Goal: Transaction & Acquisition: Book appointment/travel/reservation

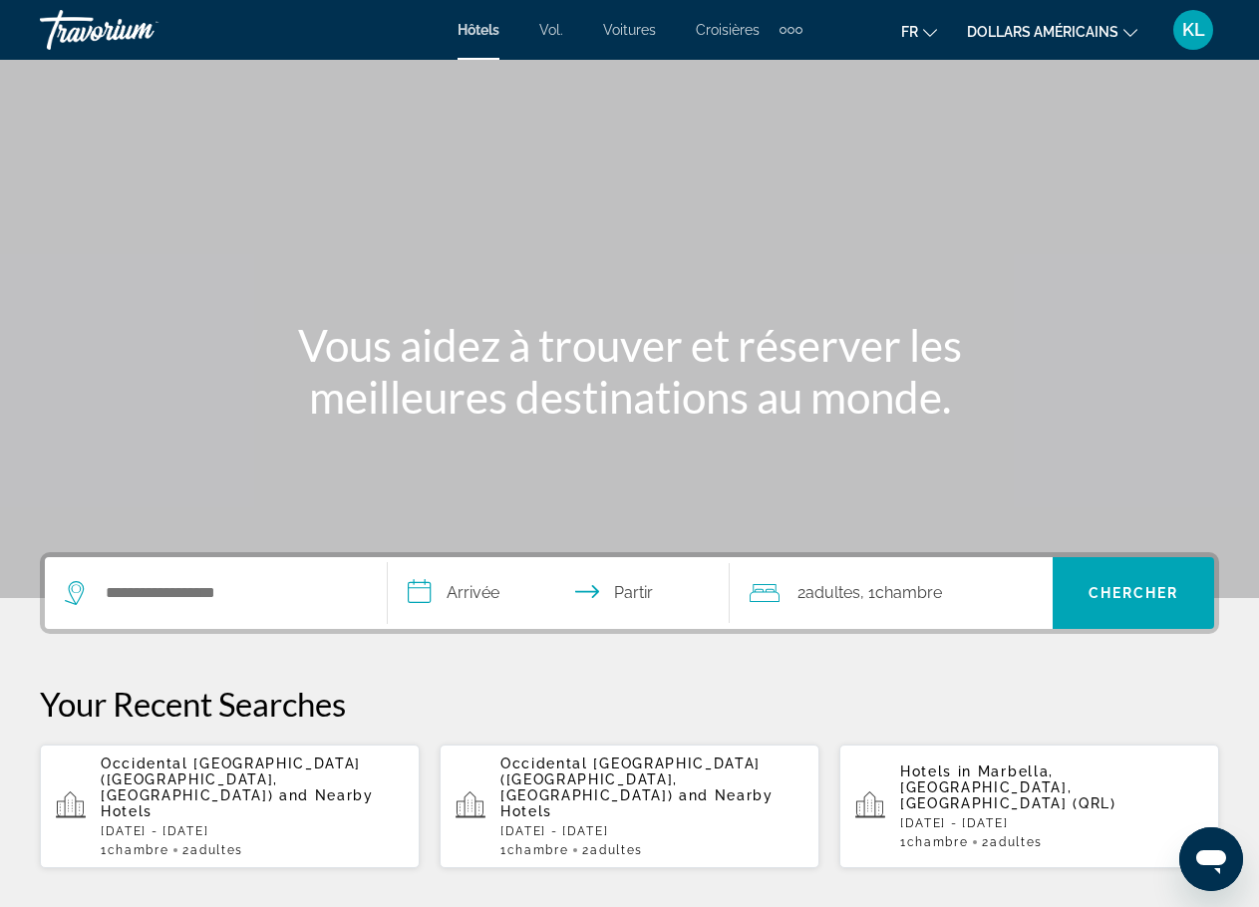
click at [632, 790] on div "[GEOGRAPHIC_DATA] ([GEOGRAPHIC_DATA], [GEOGRAPHIC_DATA]) and Nearby Hotels [DAT…" at bounding box center [651, 806] width 303 height 102
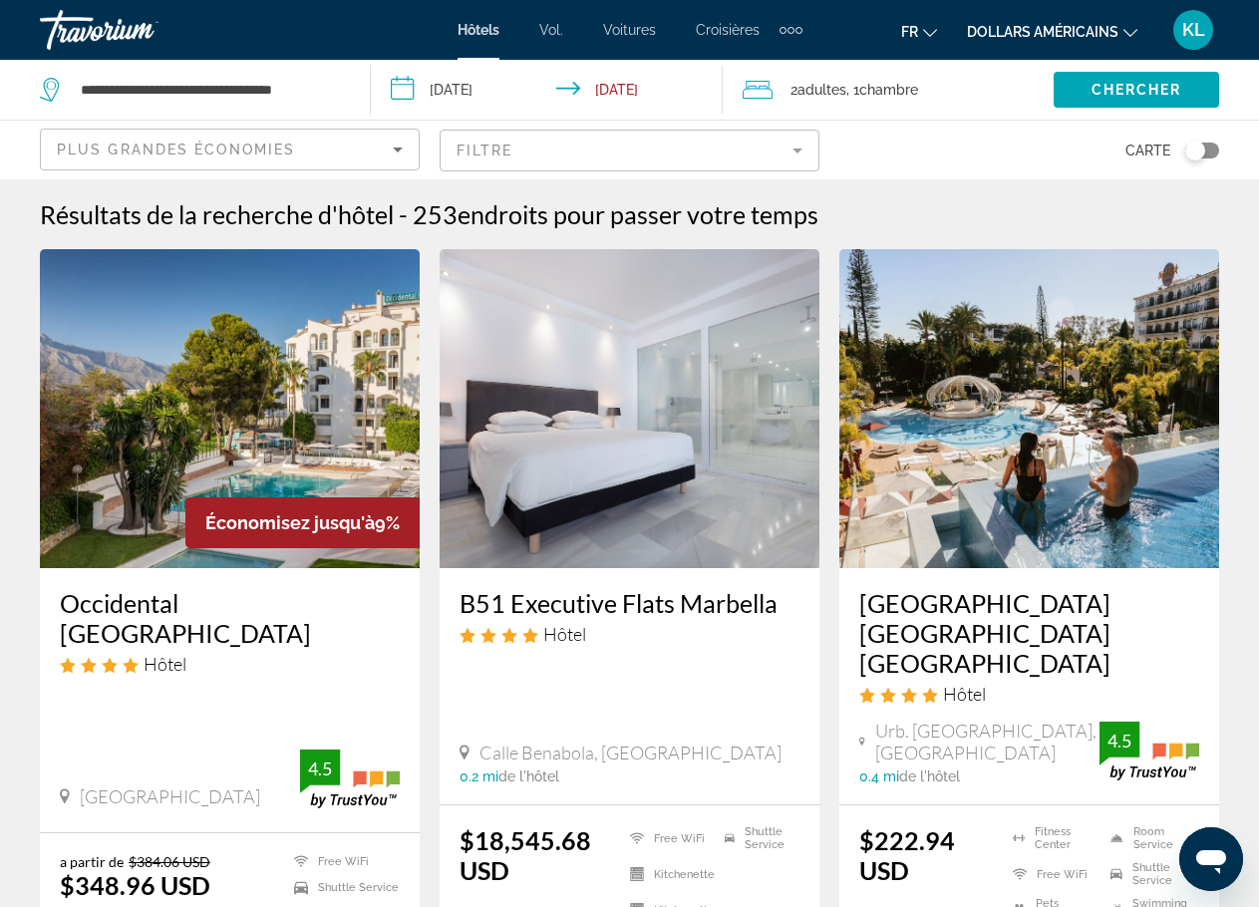
click at [246, 447] on img "Contenu principal" at bounding box center [230, 408] width 380 height 319
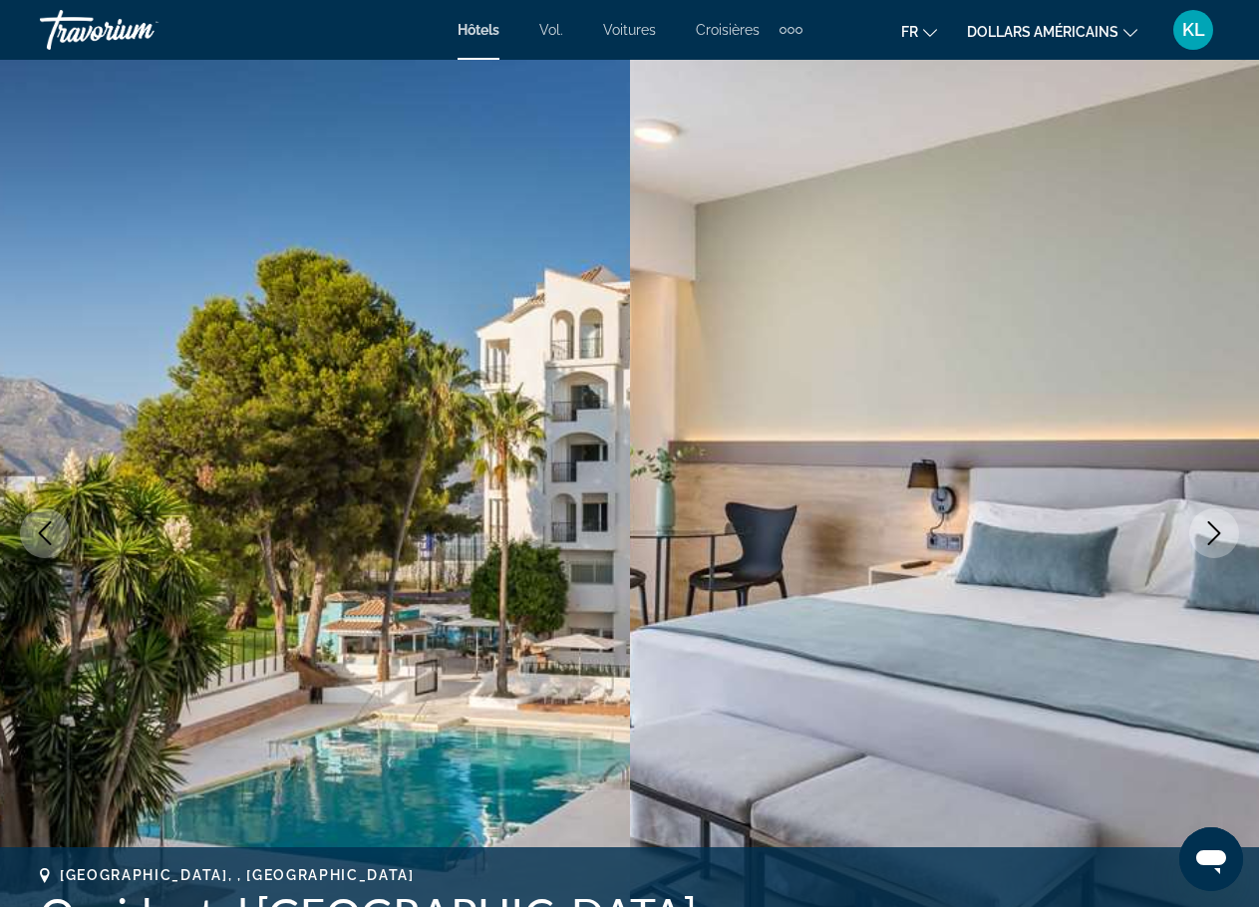
click at [1104, 24] on font "dollars américains" at bounding box center [1042, 32] width 151 height 16
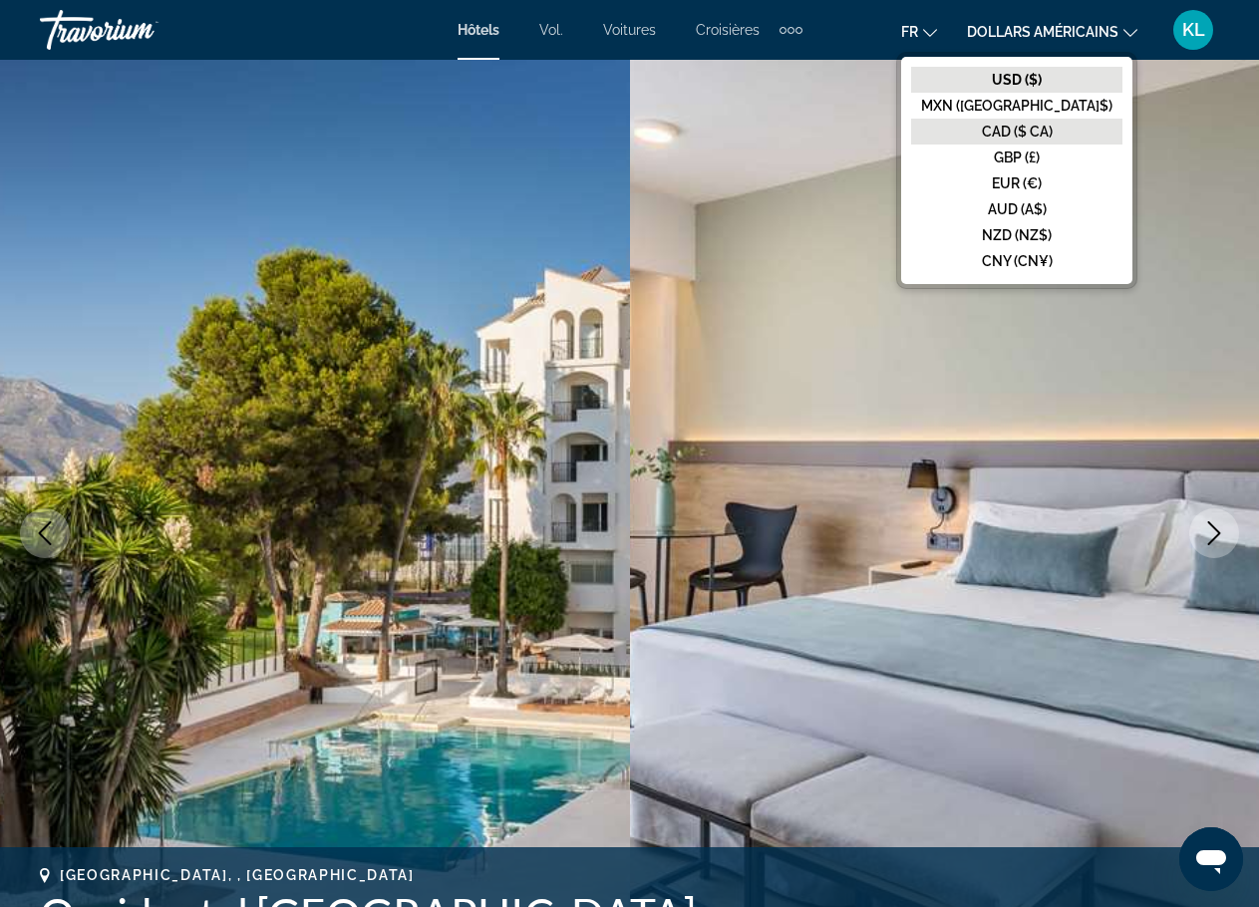
click at [1052, 138] on font "CAD ($ CA)" at bounding box center [1017, 132] width 71 height 16
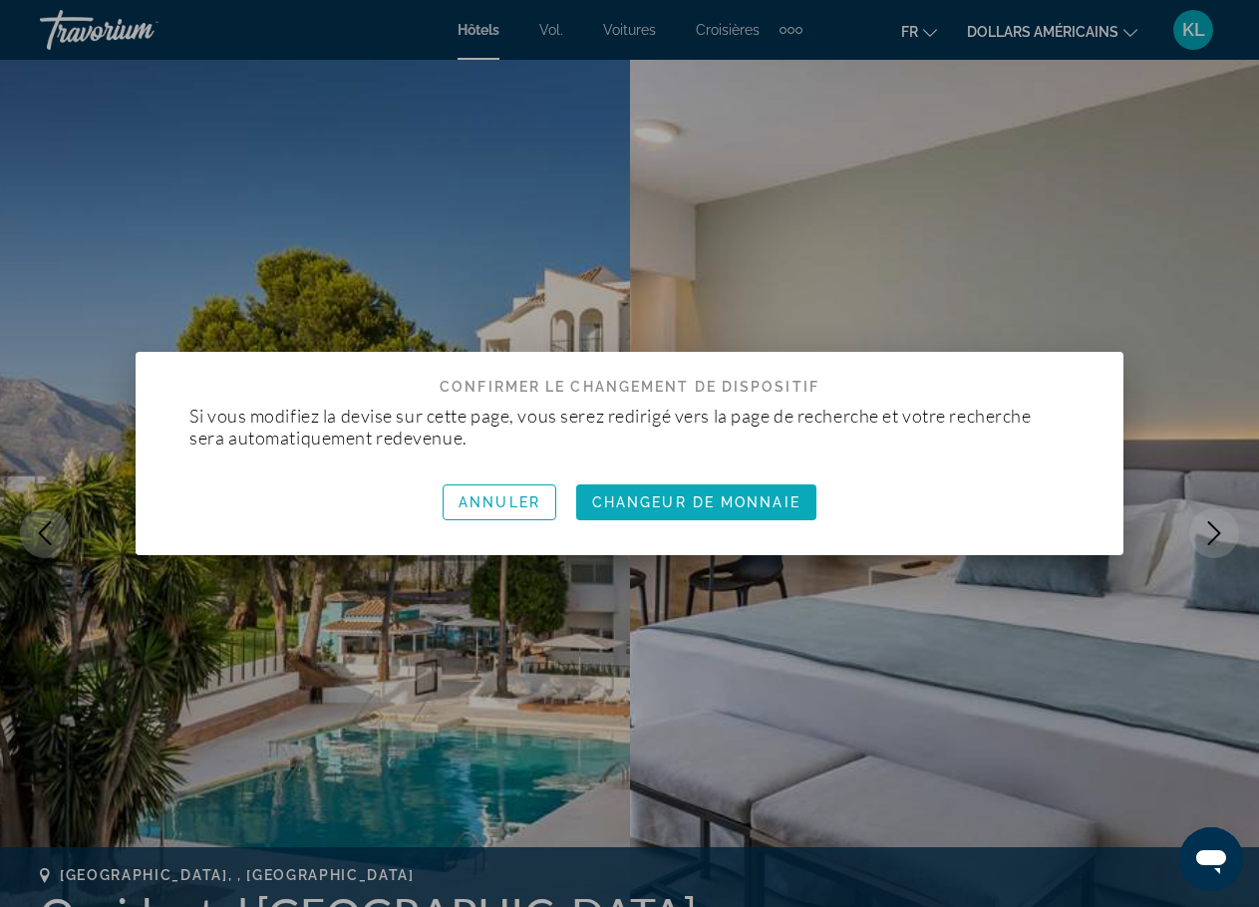
click at [680, 504] on font "Changeur de monnaie" at bounding box center [696, 502] width 208 height 16
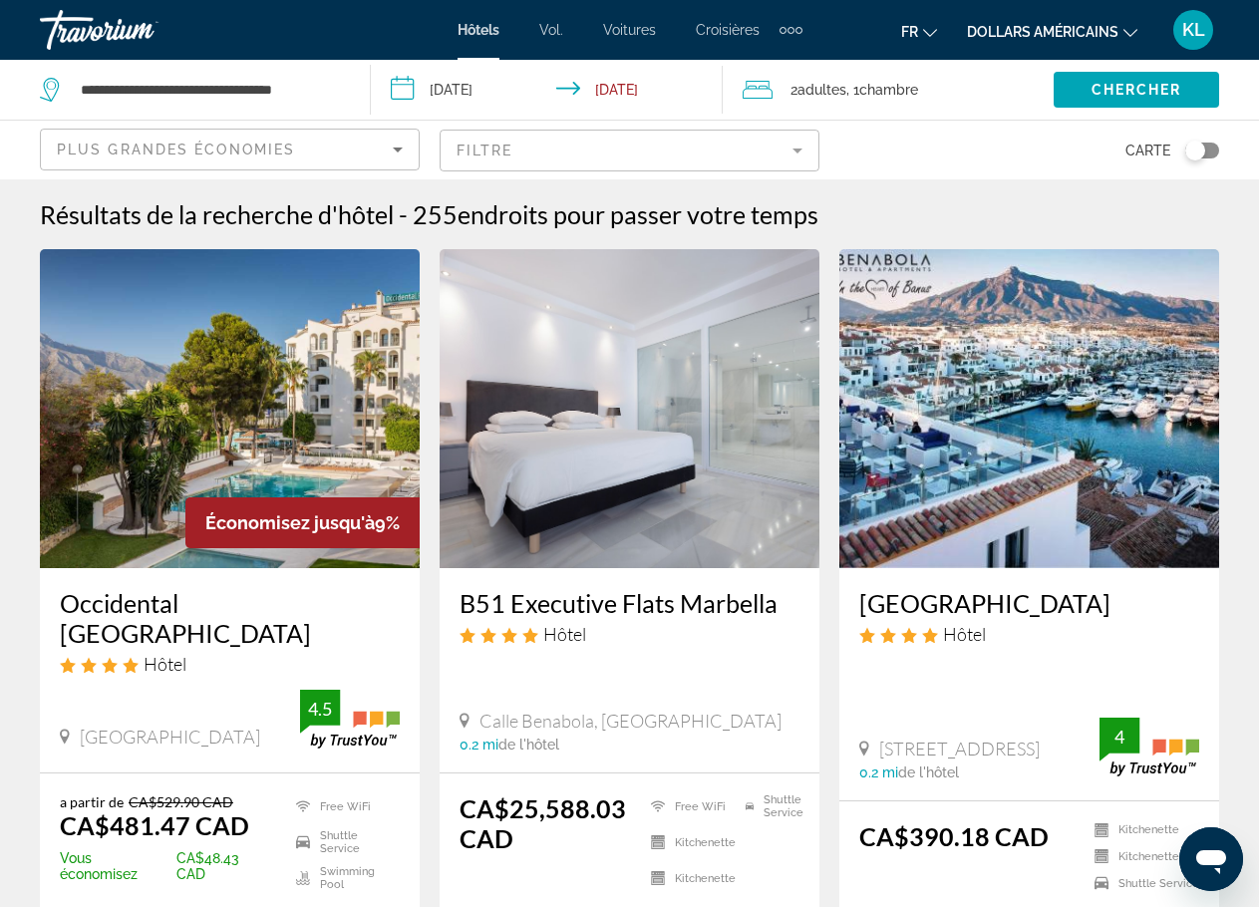
click at [272, 411] on img "Contenu principal" at bounding box center [230, 408] width 380 height 319
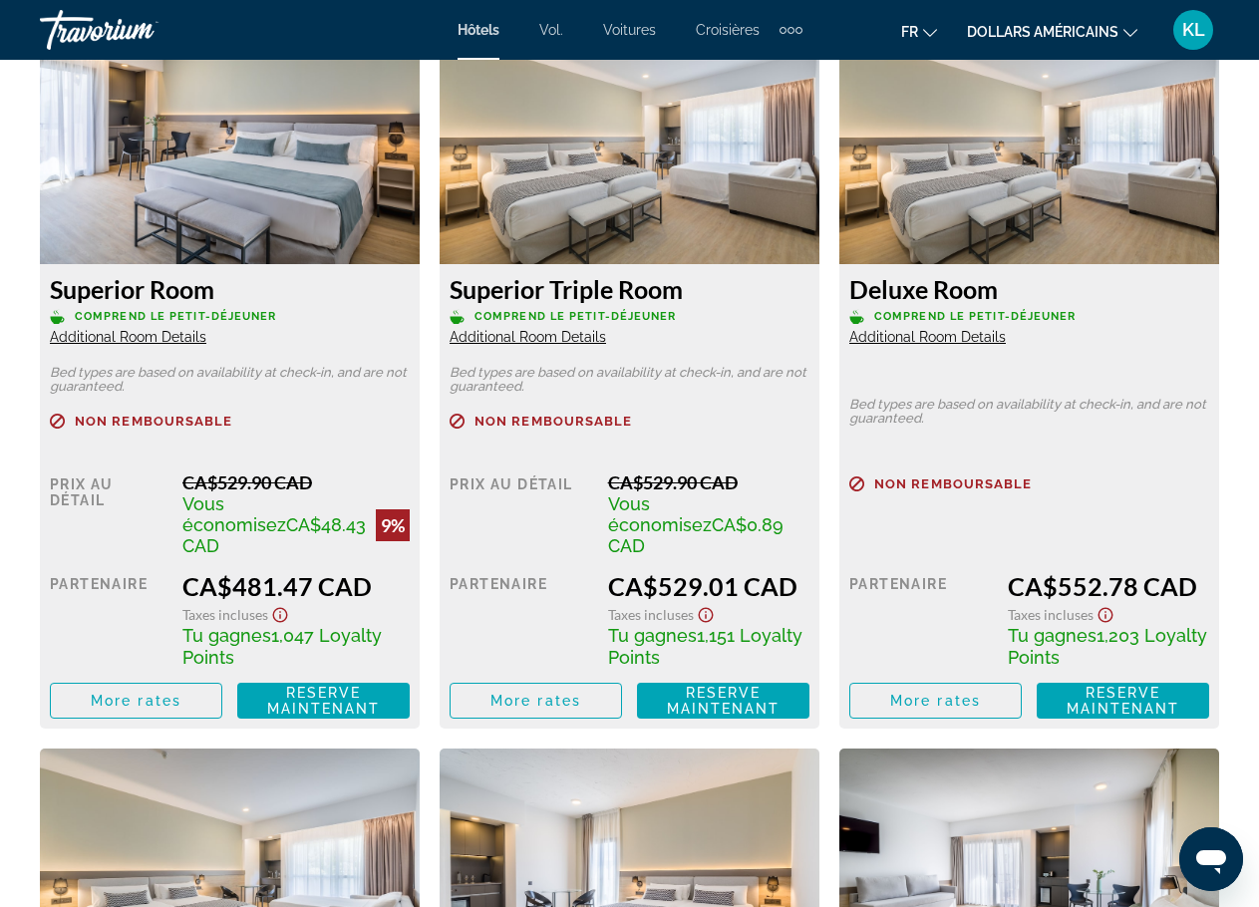
scroll to position [3189, 0]
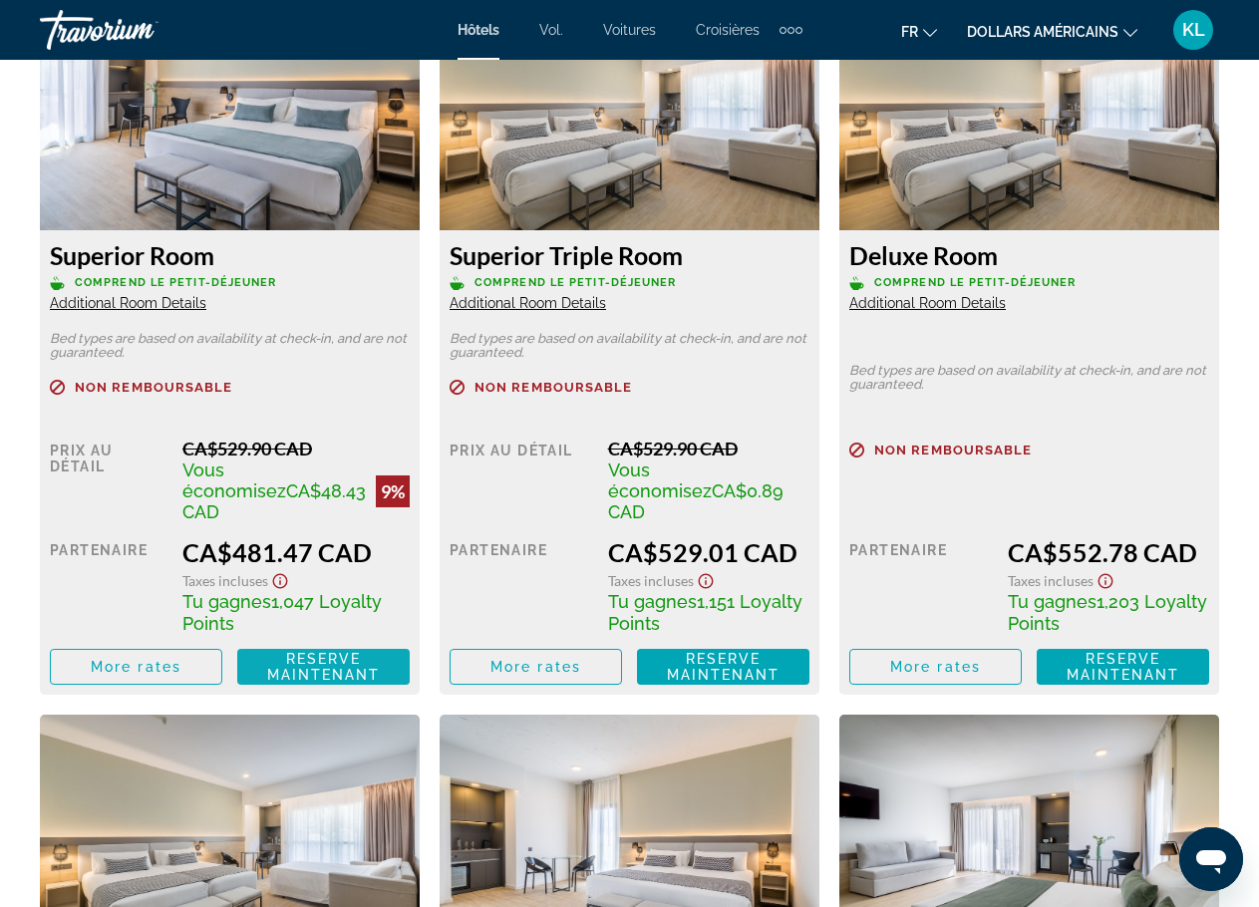
click at [334, 651] on span "Reserve maintenant" at bounding box center [324, 667] width 114 height 32
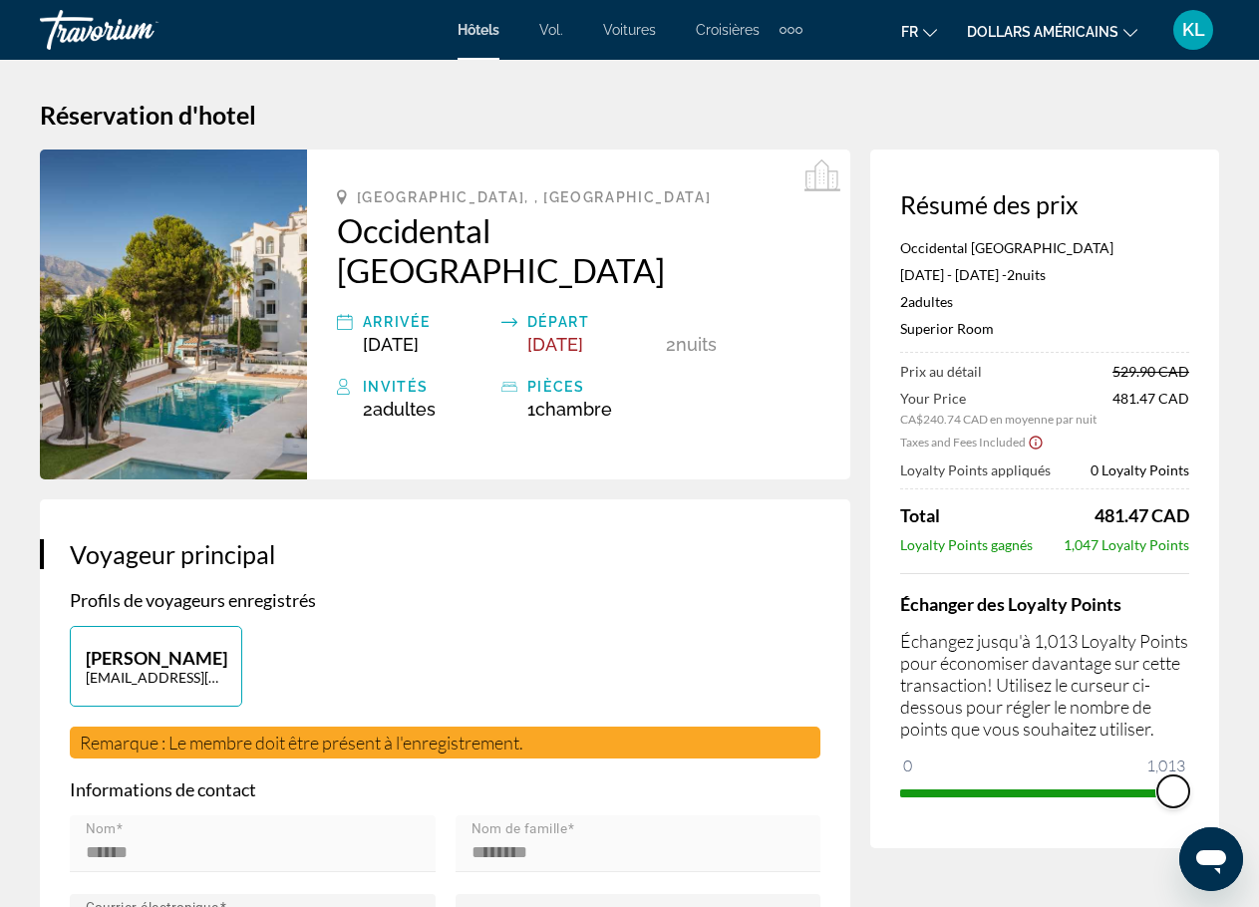
drag, startPoint x: 918, startPoint y: 768, endPoint x: 1249, endPoint y: 751, distance: 331.3
click at [1033, 441] on icon "Show Taxes and Fees disclaimer" at bounding box center [1035, 442] width 16 height 18
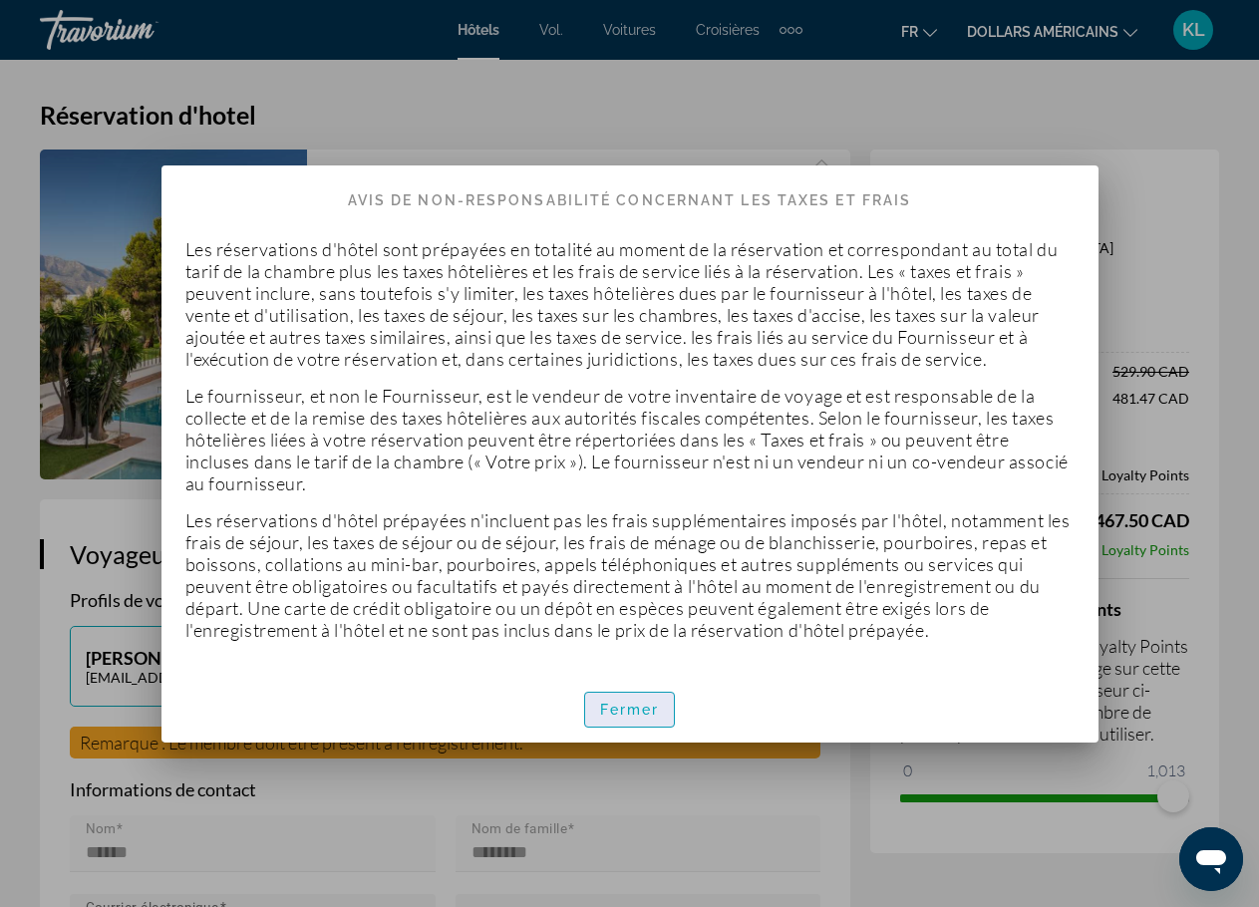
click at [613, 713] on font "Fermer" at bounding box center [630, 710] width 60 height 16
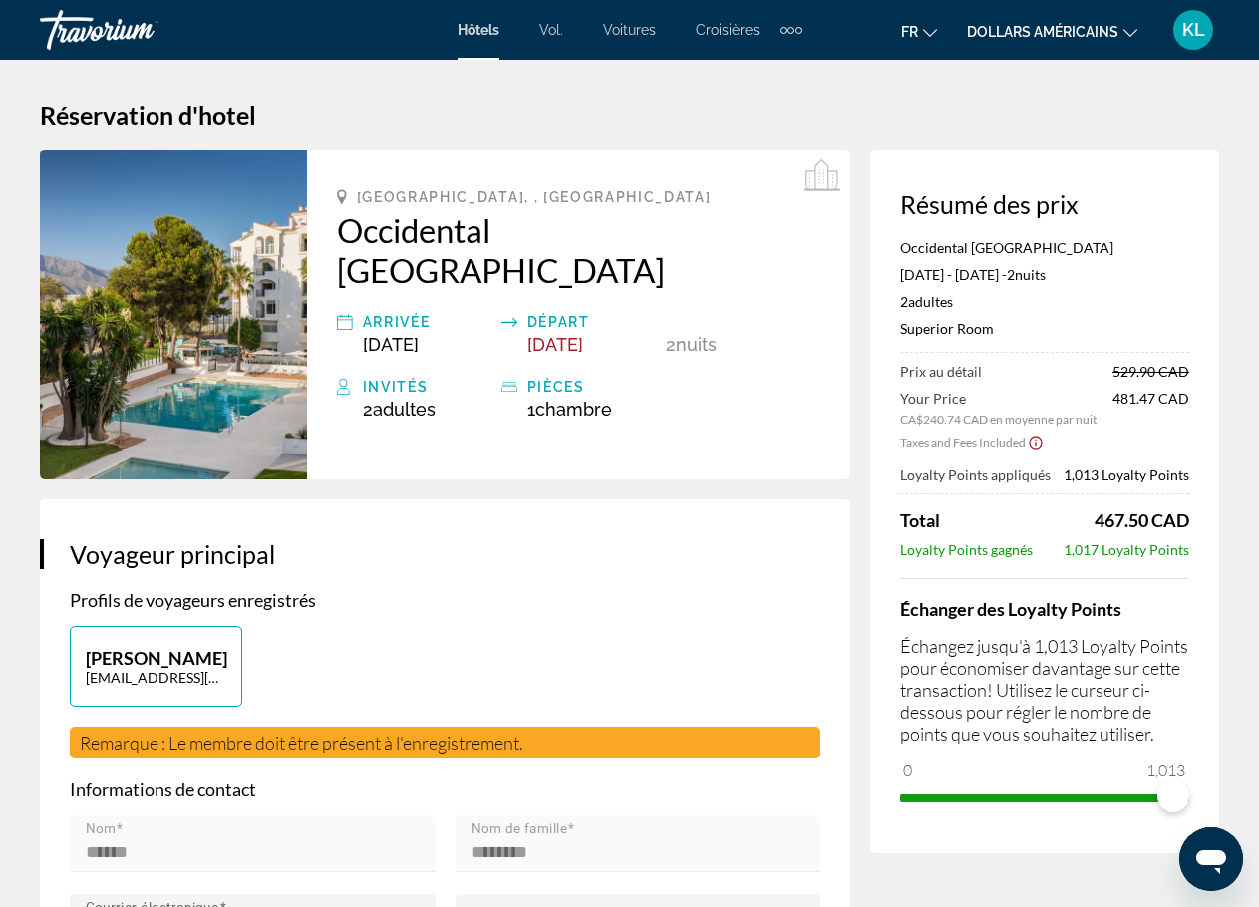
click at [1031, 441] on icon "Show Taxes and Fees disclaimer" at bounding box center [1035, 442] width 16 height 18
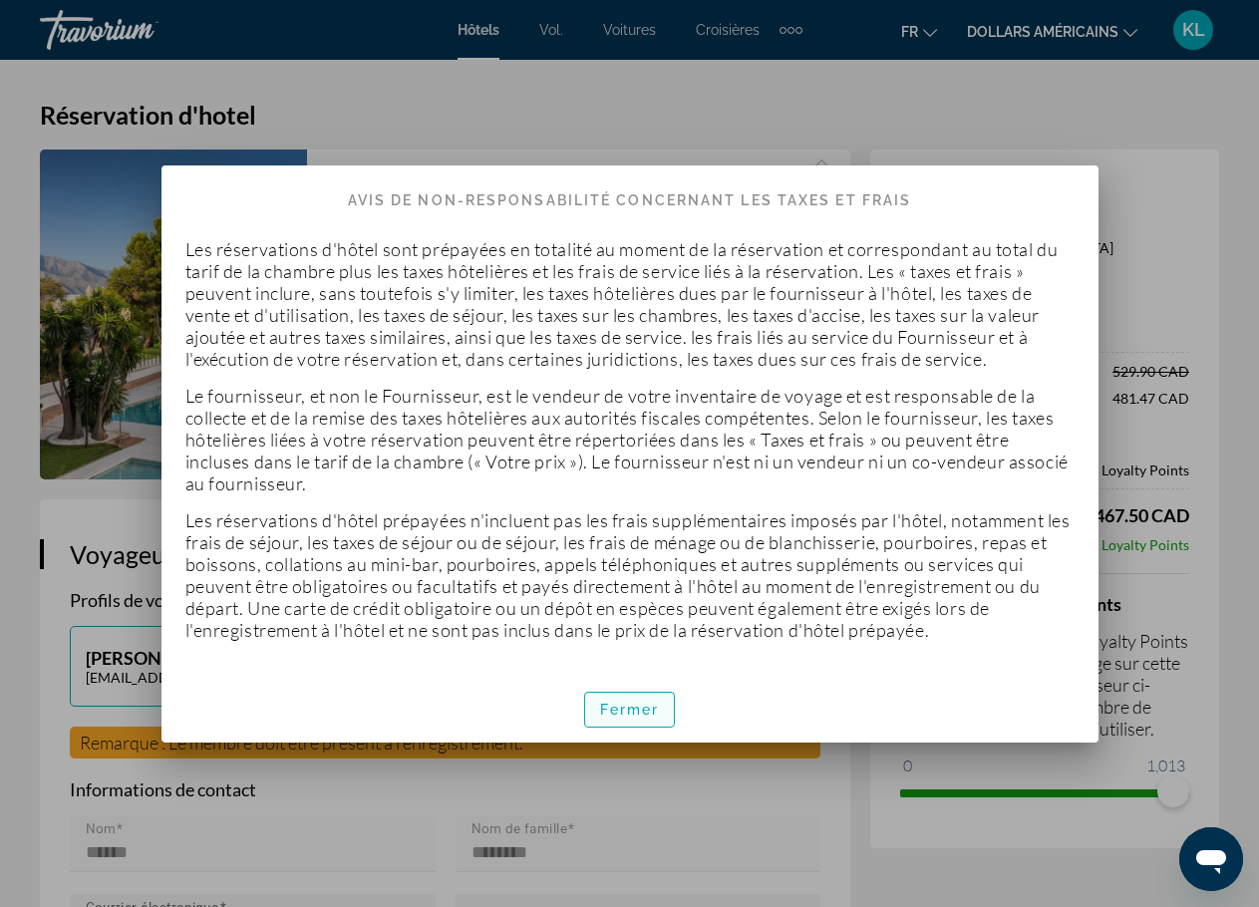
click at [647, 705] on font "Fermer" at bounding box center [630, 710] width 60 height 16
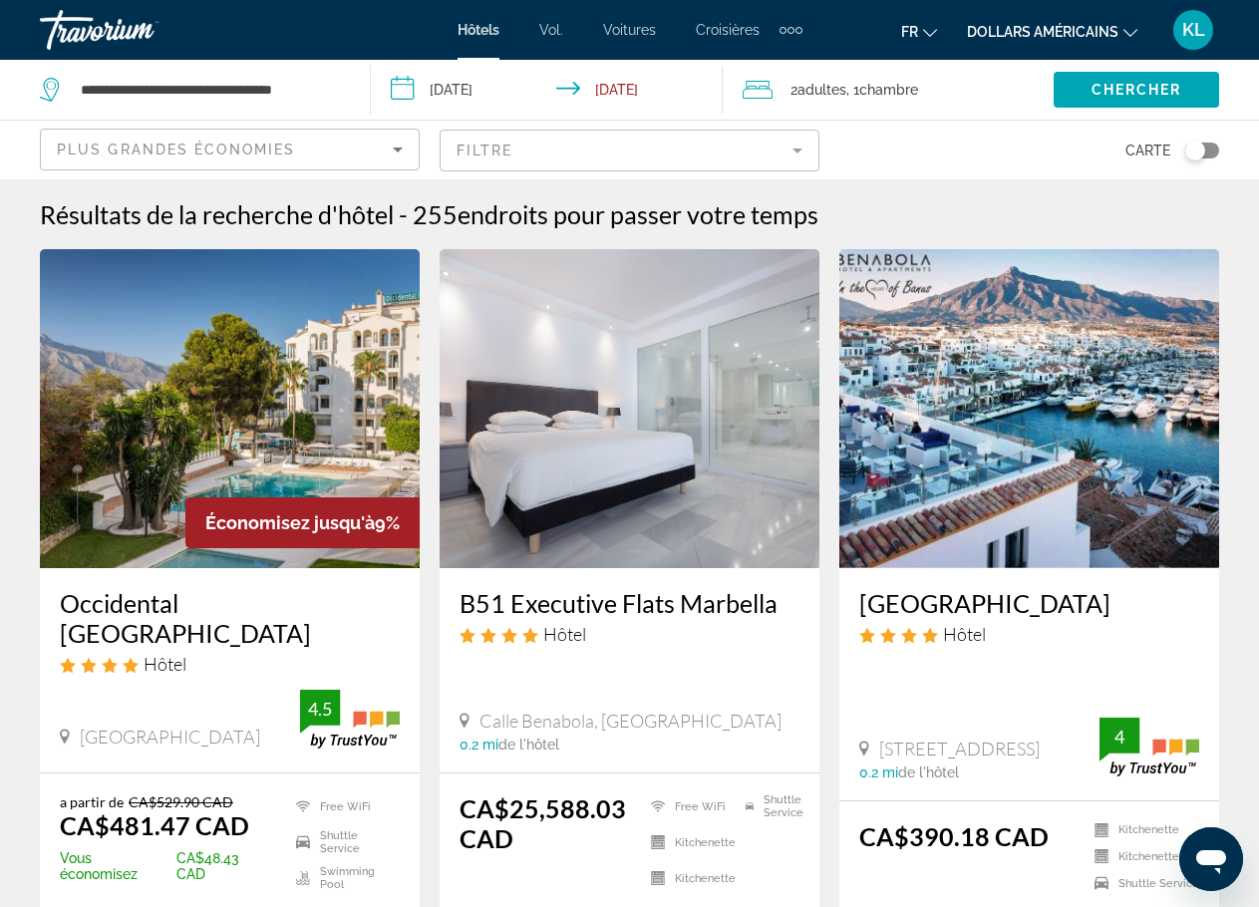
click at [506, 102] on input "**********" at bounding box center [550, 93] width 359 height 66
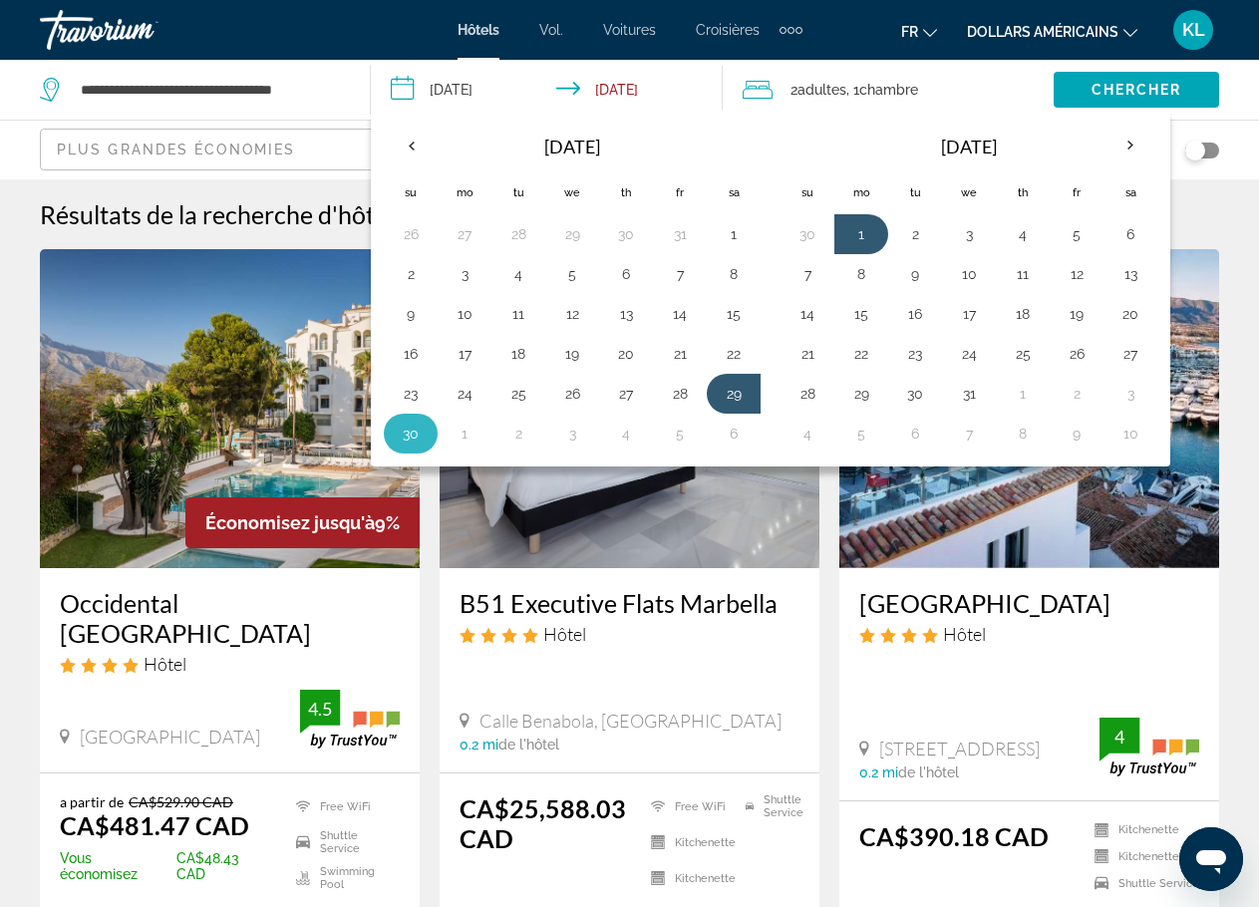
click at [416, 423] on button "30" at bounding box center [411, 434] width 32 height 28
click at [853, 234] on button "1" at bounding box center [861, 234] width 32 height 28
type input "**********"
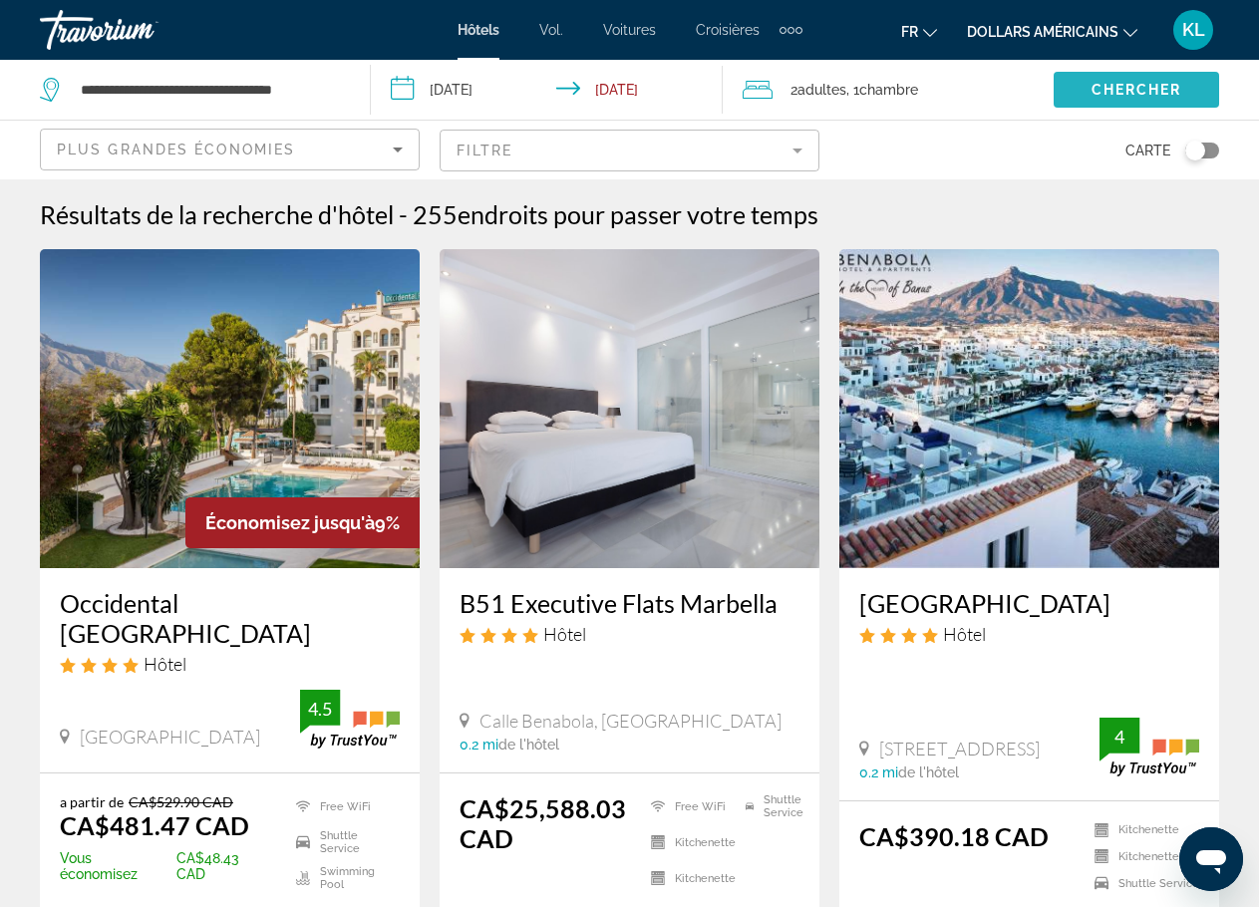
click at [1083, 102] on span "Search widget" at bounding box center [1135, 90] width 165 height 48
